Goal: Find specific page/section: Find specific page/section

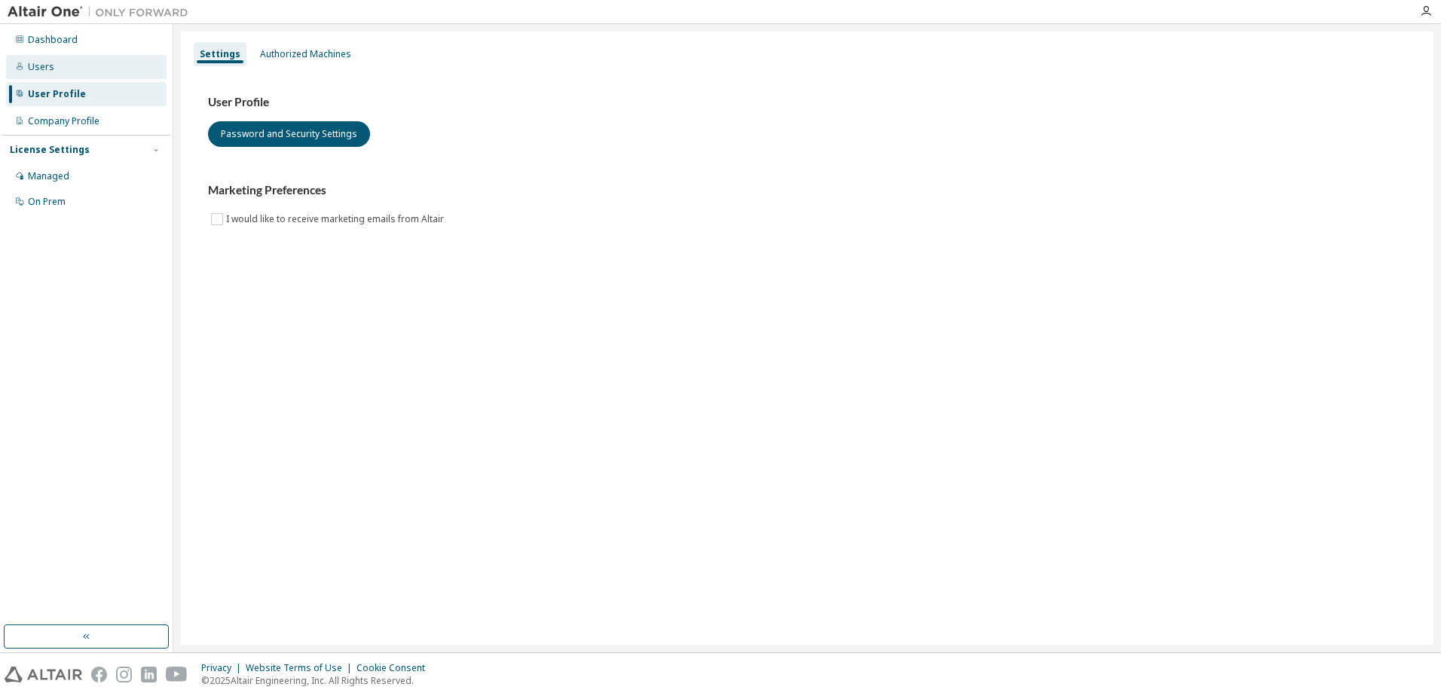
click at [57, 62] on div "Users" at bounding box center [86, 67] width 161 height 24
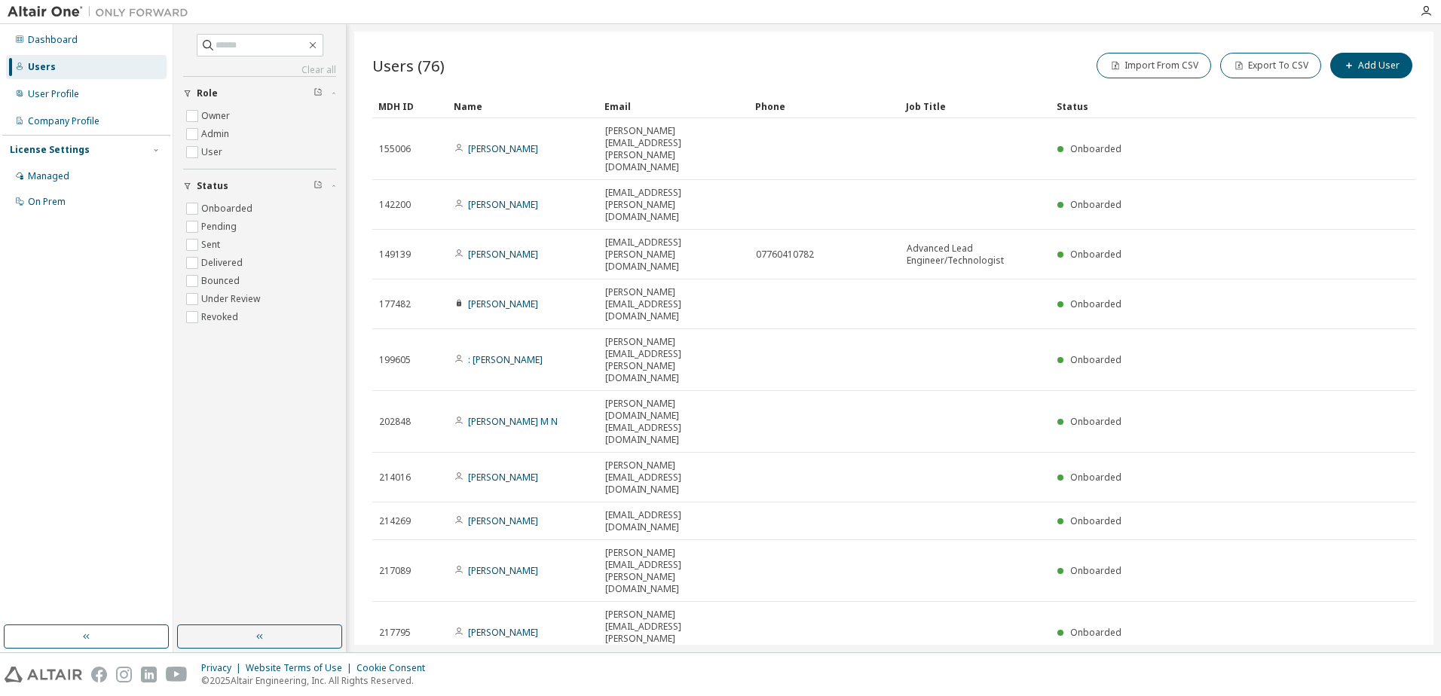
click at [1377, 673] on icon "button" at bounding box center [1377, 682] width 18 height 18
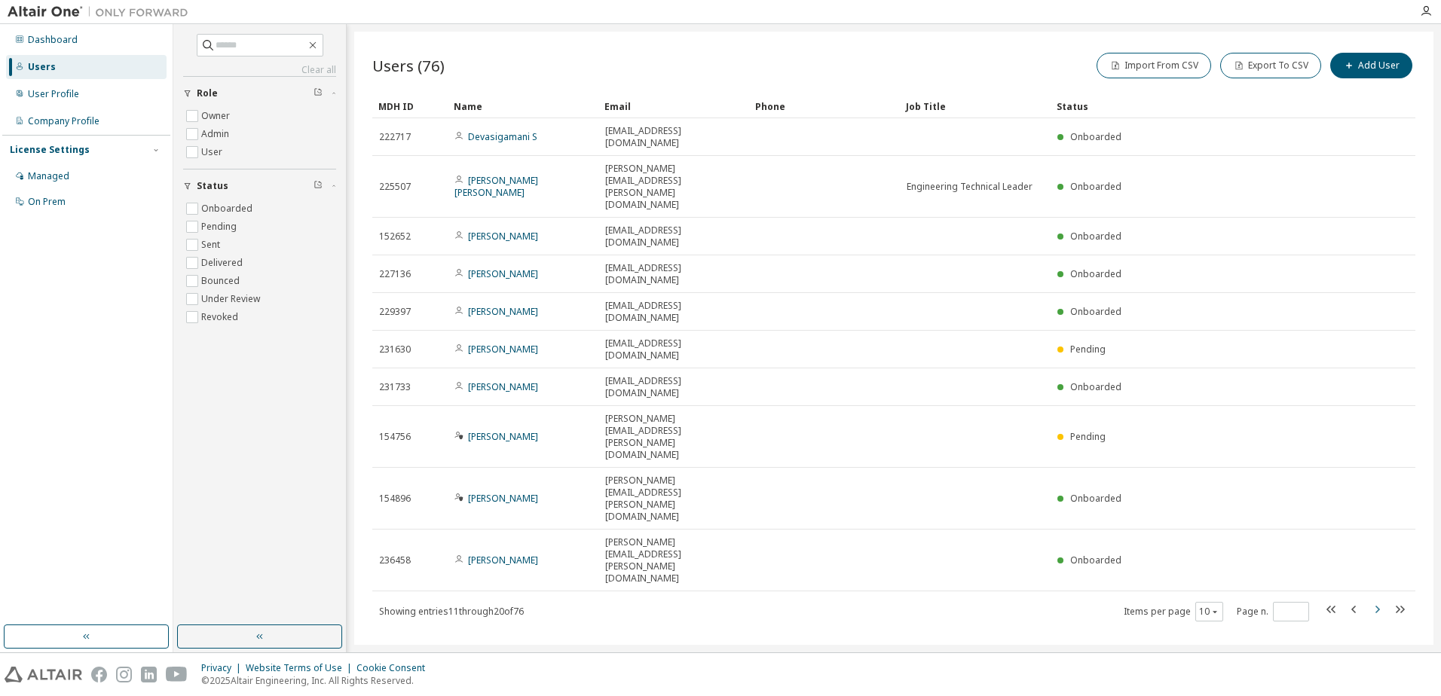
click at [1373, 601] on icon "button" at bounding box center [1377, 610] width 18 height 18
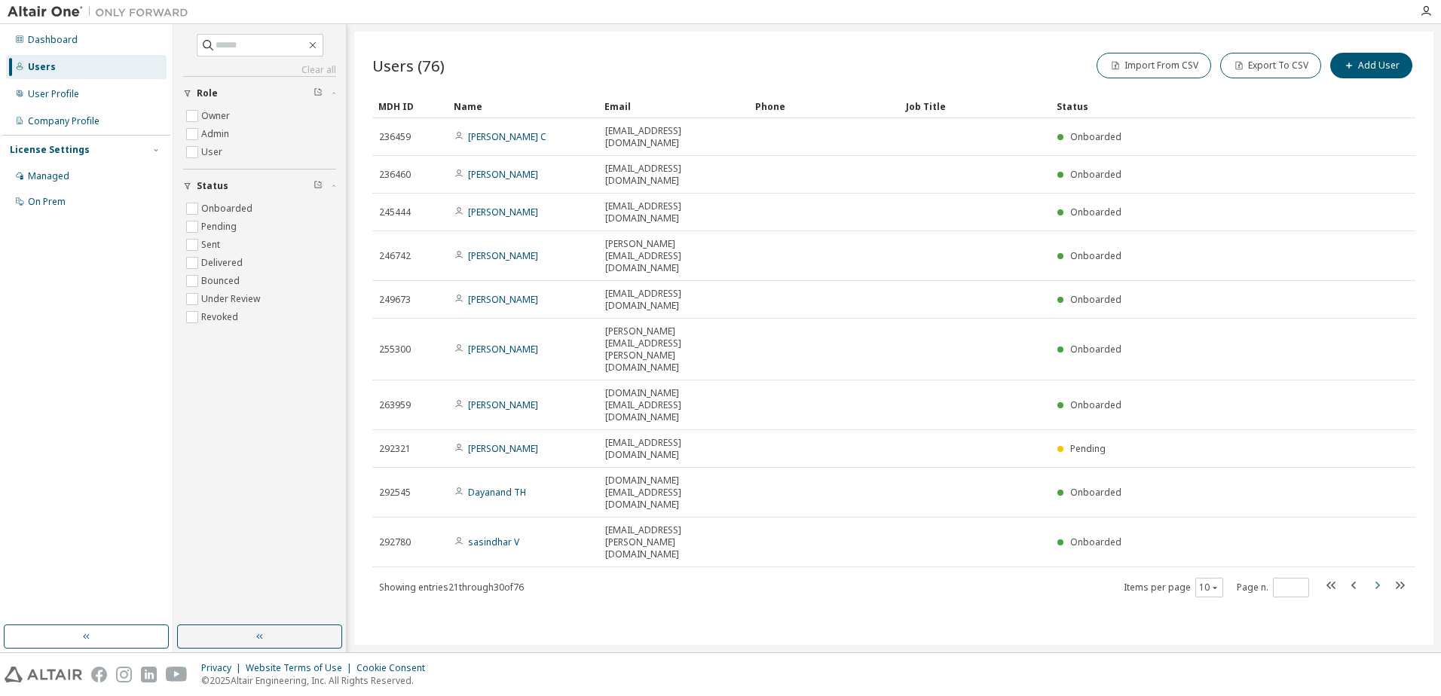
click at [1372, 577] on icon "button" at bounding box center [1377, 586] width 18 height 18
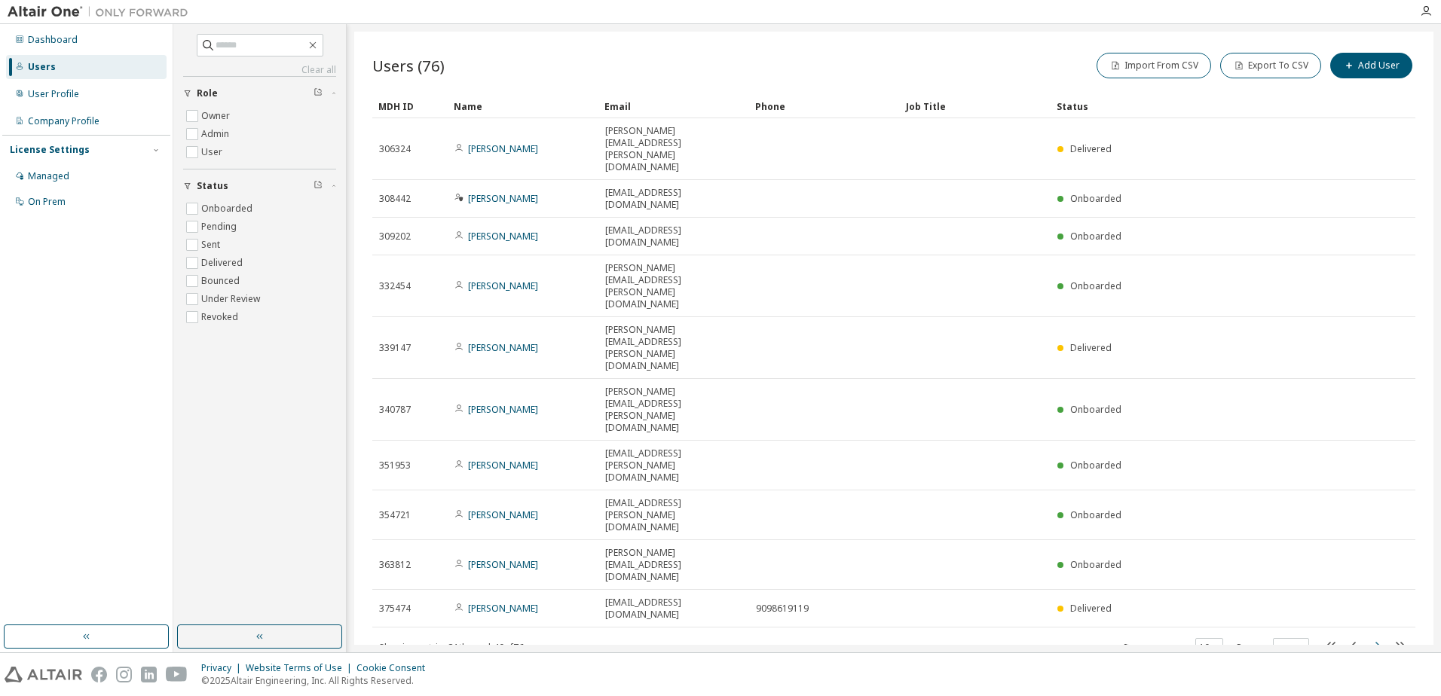
click at [1376, 637] on icon "button" at bounding box center [1377, 646] width 18 height 18
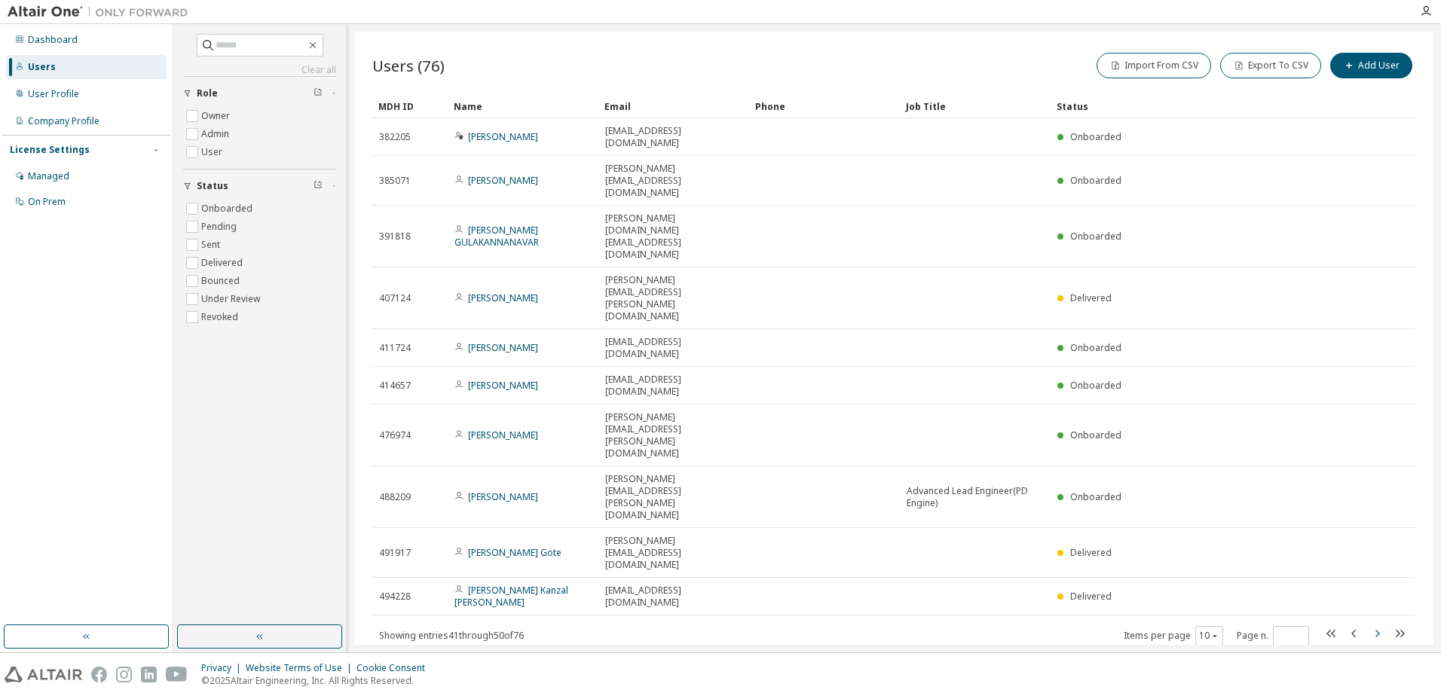
click at [1377, 625] on icon "button" at bounding box center [1377, 634] width 18 height 18
type input "*"
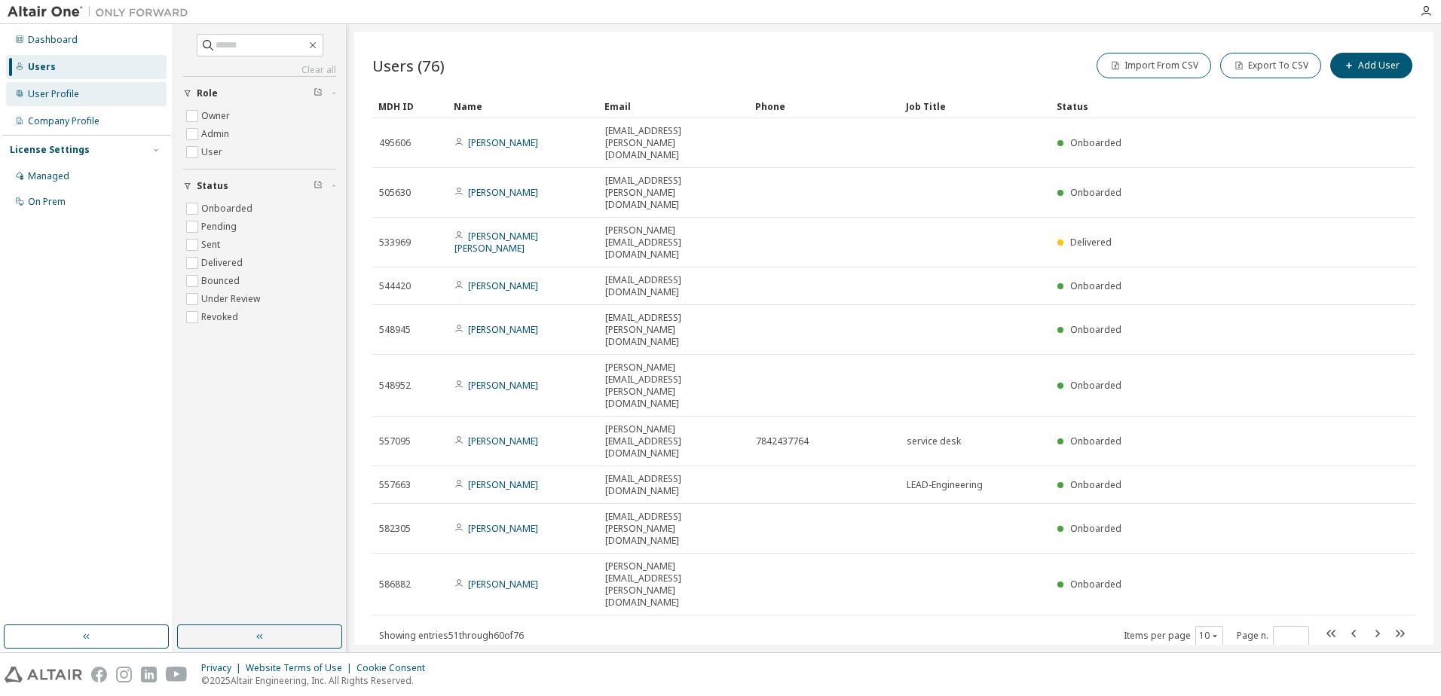
click at [66, 97] on div "User Profile" at bounding box center [53, 94] width 51 height 12
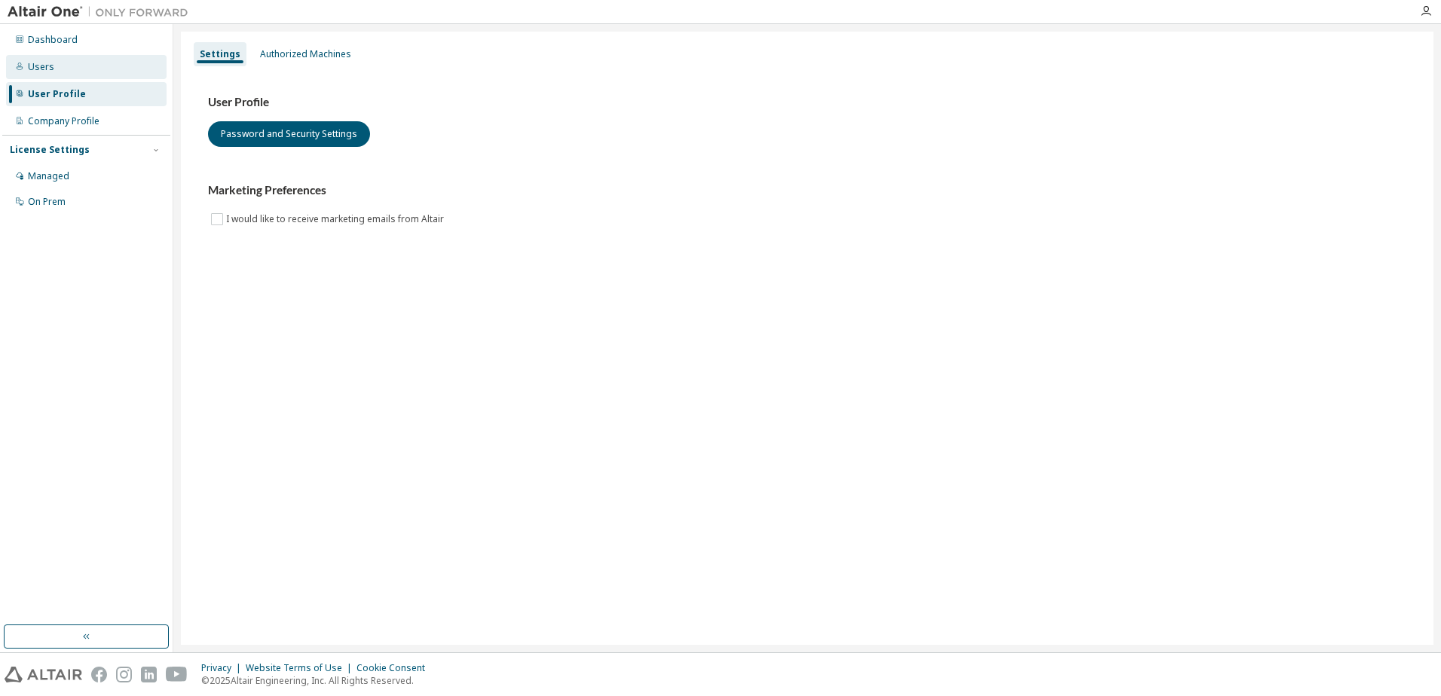
click at [40, 67] on div "Users" at bounding box center [41, 67] width 26 height 12
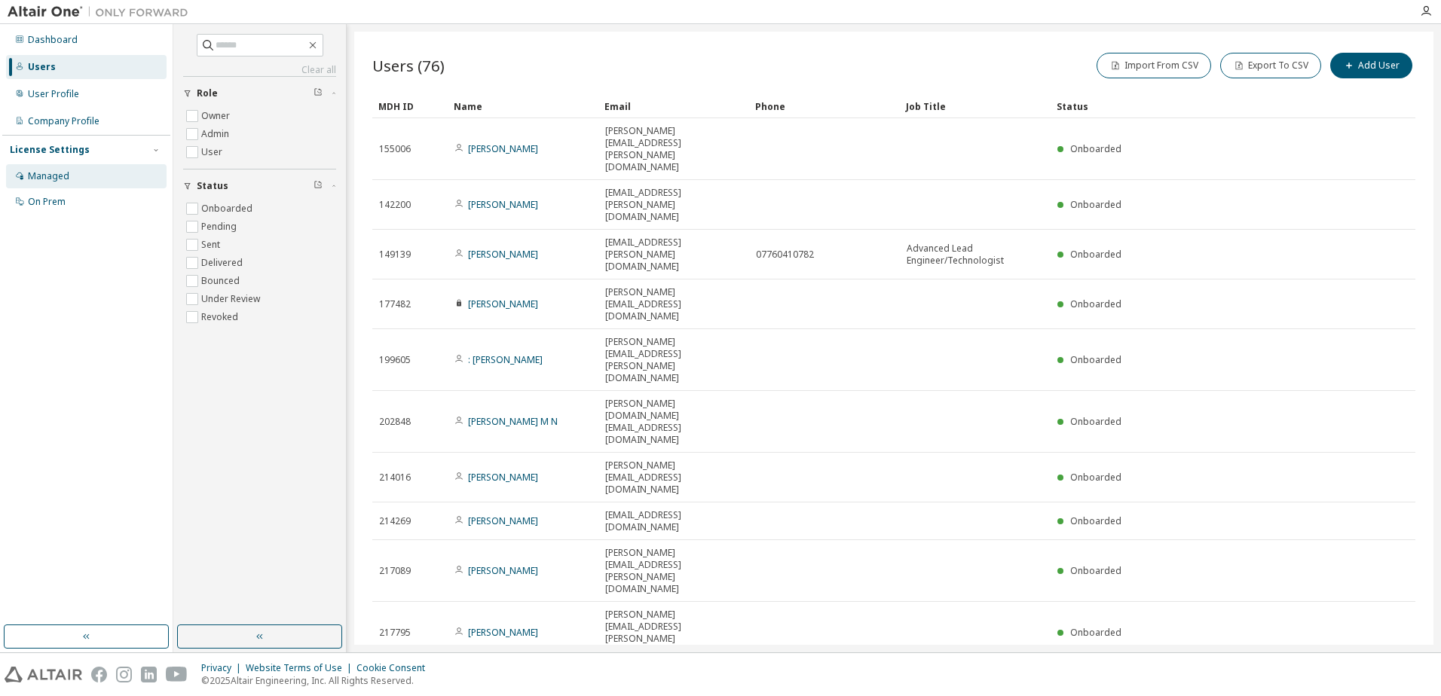
click at [47, 178] on div "Managed" at bounding box center [48, 176] width 41 height 12
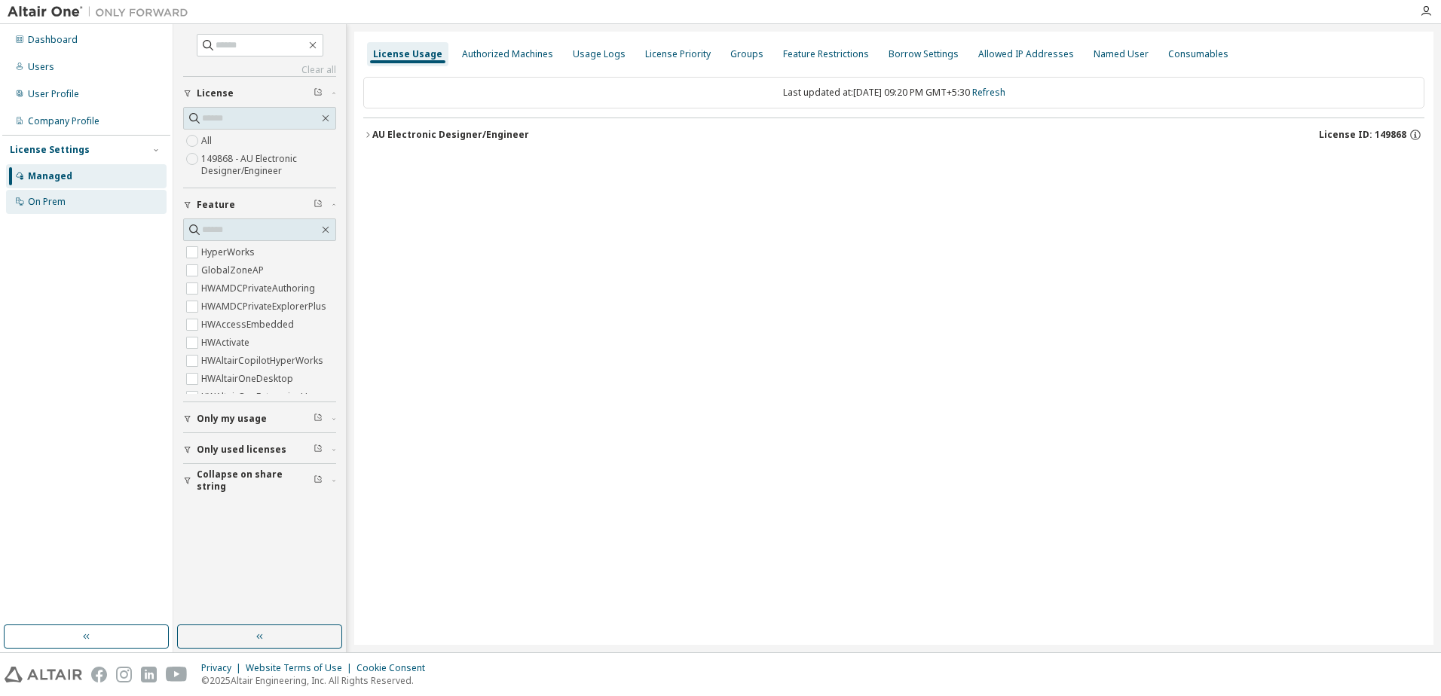
click at [49, 194] on div "On Prem" at bounding box center [86, 202] width 161 height 24
